Goal: Information Seeking & Learning: Learn about a topic

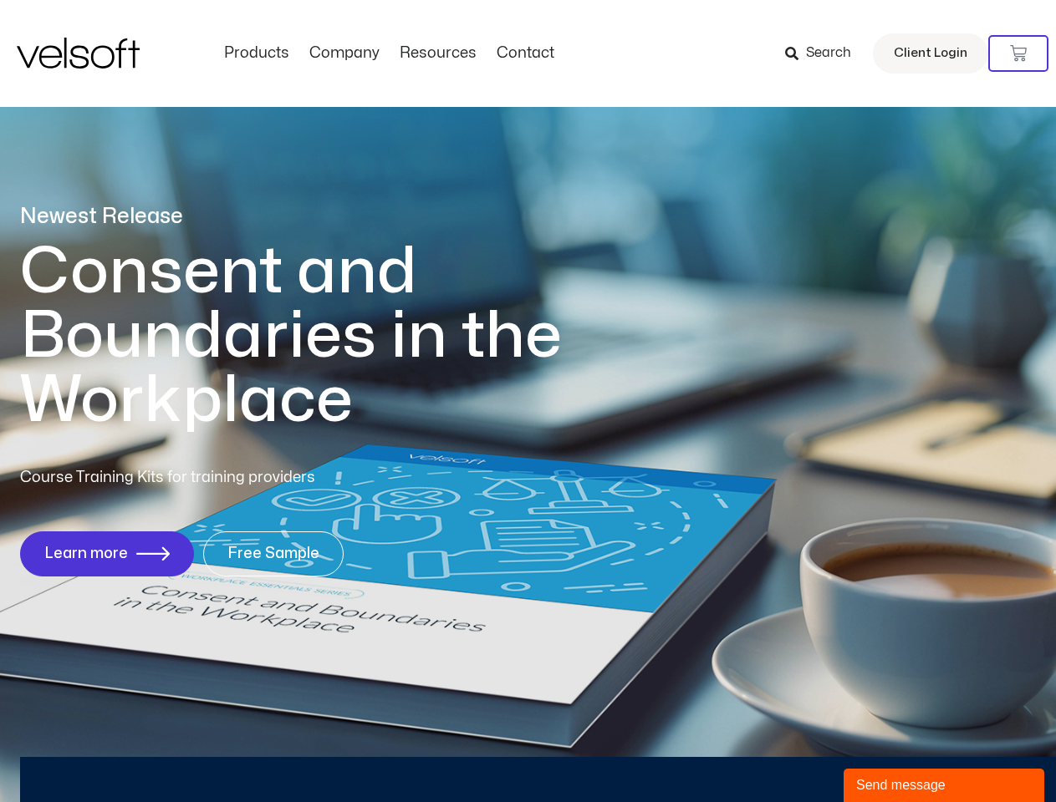
click at [527, 401] on h1 "Consent and Boundaries in the Workplace" at bounding box center [325, 336] width 610 height 193
click at [1018, 53] on icon at bounding box center [1018, 53] width 17 height 17
click at [944, 786] on div "Send message" at bounding box center [944, 786] width 176 height 20
